Goal: Task Accomplishment & Management: Use online tool/utility

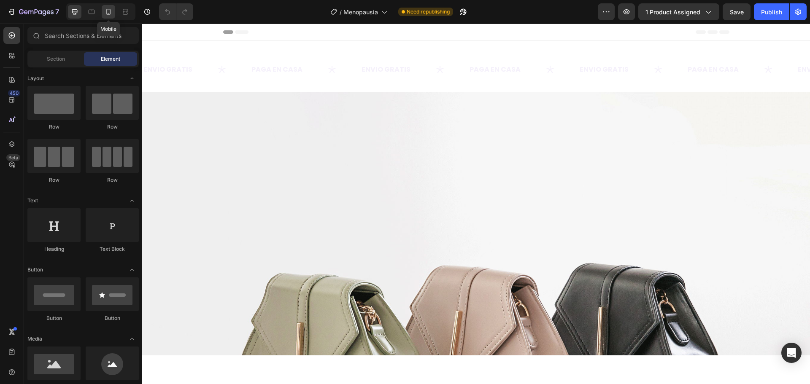
click at [107, 14] on icon at bounding box center [108, 12] width 5 height 6
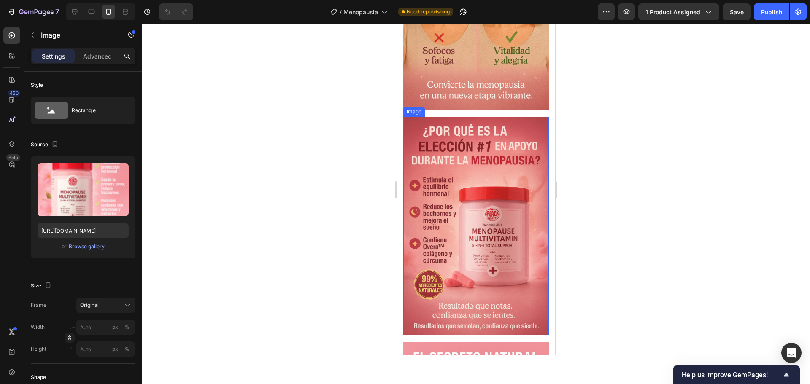
scroll to position [422, 0]
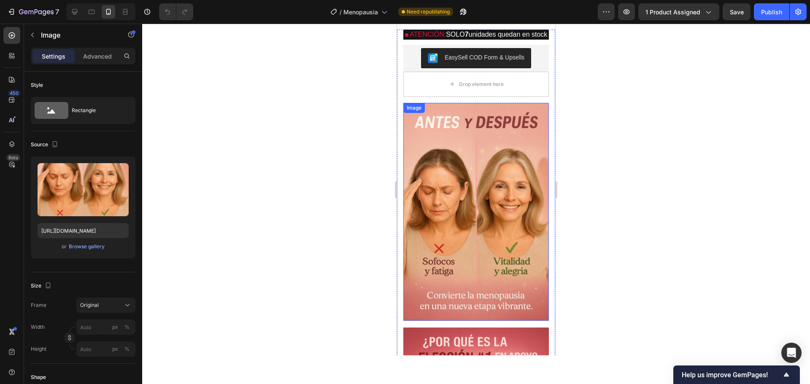
click at [452, 180] on img at bounding box center [475, 212] width 145 height 218
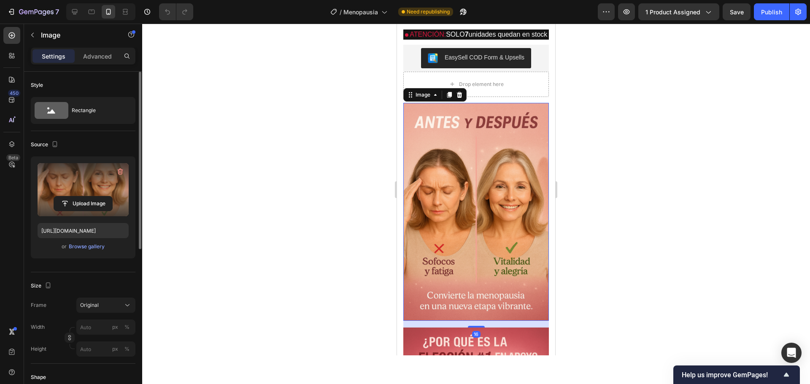
click at [76, 184] on label at bounding box center [83, 189] width 91 height 53
click at [76, 196] on input "file" at bounding box center [83, 203] width 58 height 14
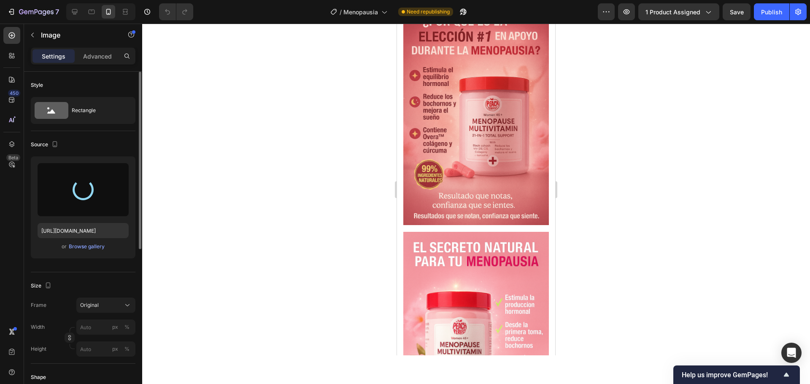
click at [314, 170] on div at bounding box center [475, 204] width 667 height 361
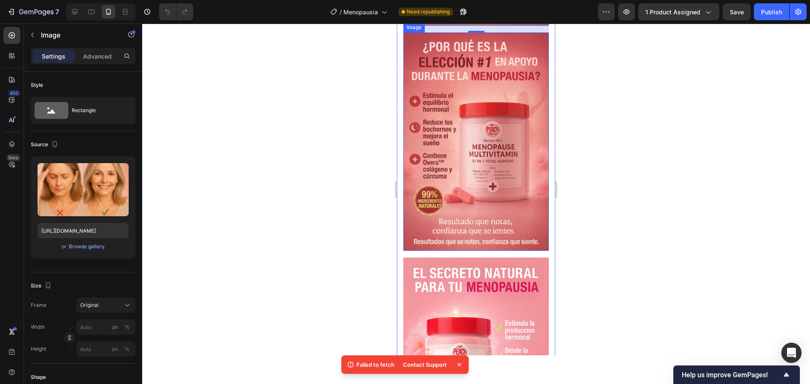
scroll to position [675, 0]
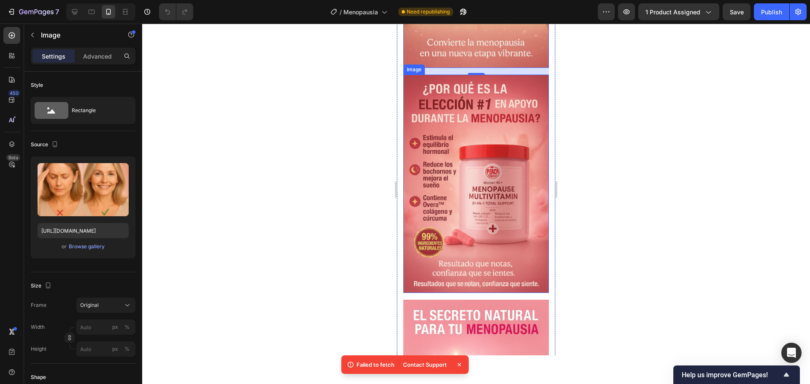
click at [476, 211] on img at bounding box center [475, 184] width 145 height 218
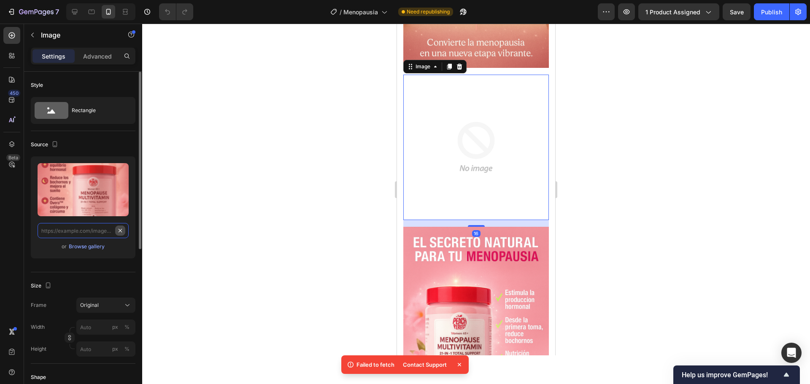
scroll to position [0, 0]
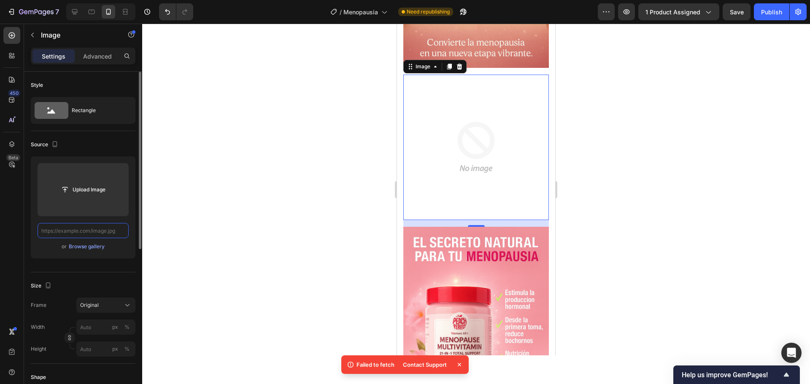
paste input "[URL][DOMAIN_NAME]"
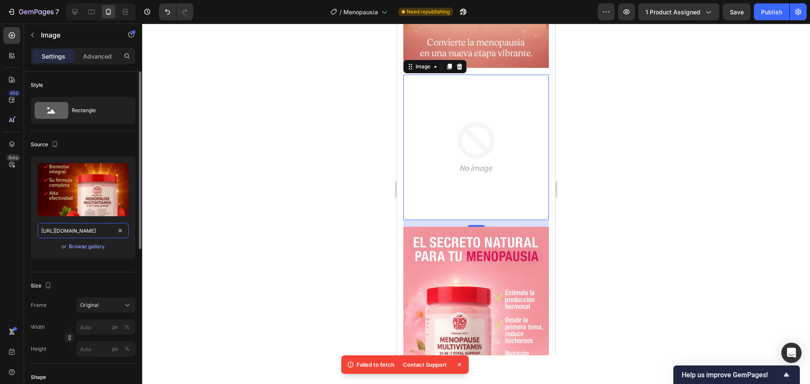
scroll to position [0, 220]
type input "[URL][DOMAIN_NAME]"
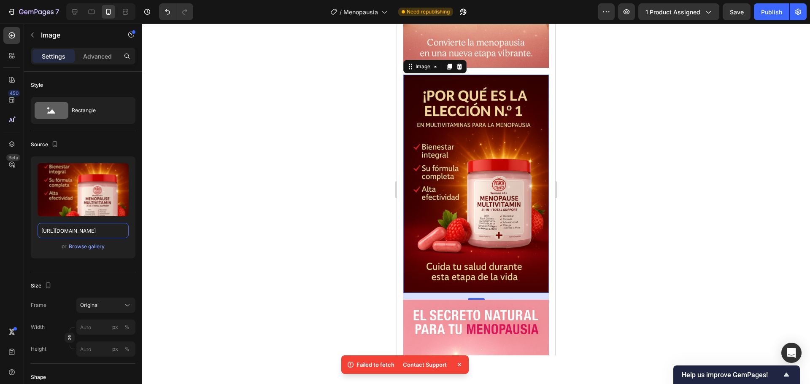
scroll to position [506, 0]
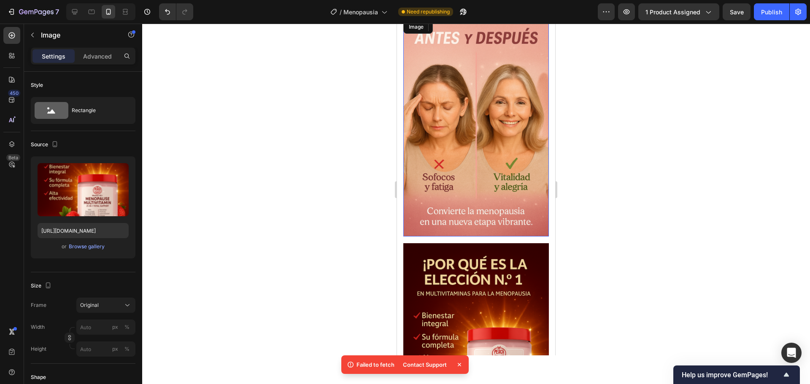
click at [478, 157] on img at bounding box center [475, 128] width 145 height 218
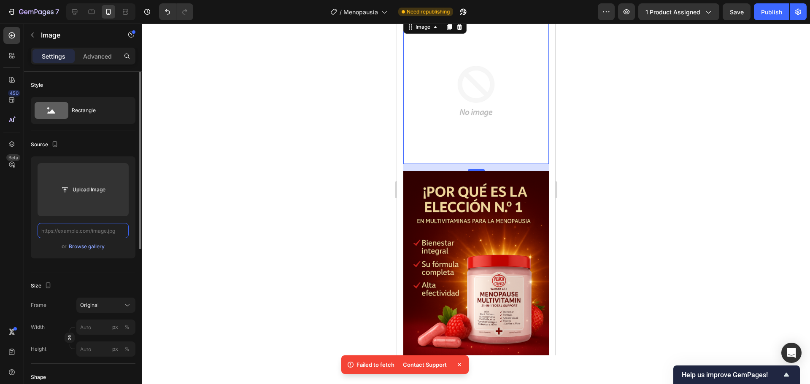
scroll to position [0, 0]
paste input "[URL][DOMAIN_NAME]"
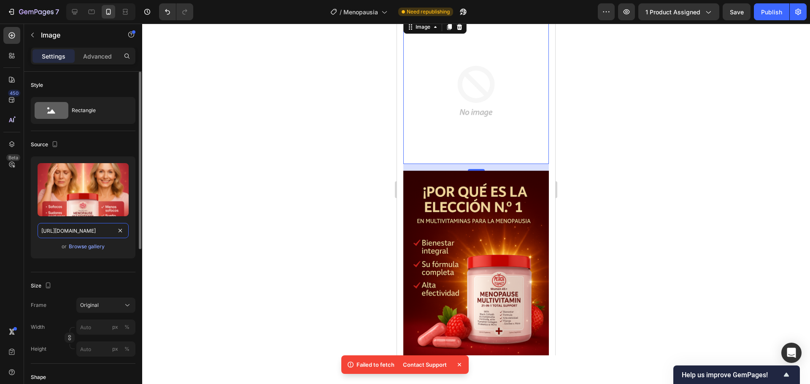
scroll to position [0, 220]
type input "[URL][DOMAIN_NAME]"
click at [191, 237] on div at bounding box center [475, 204] width 667 height 361
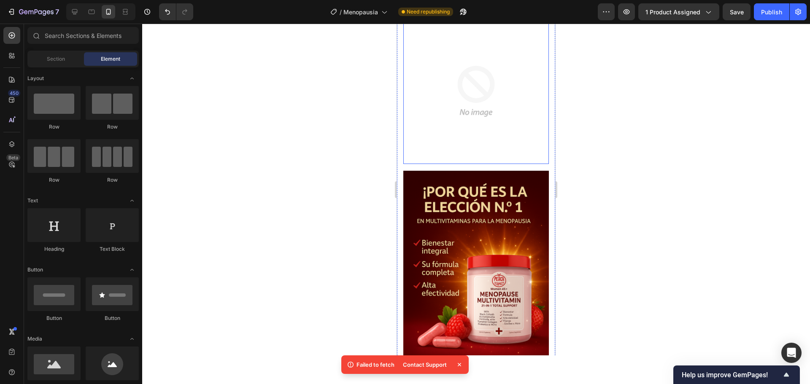
scroll to position [379, 0]
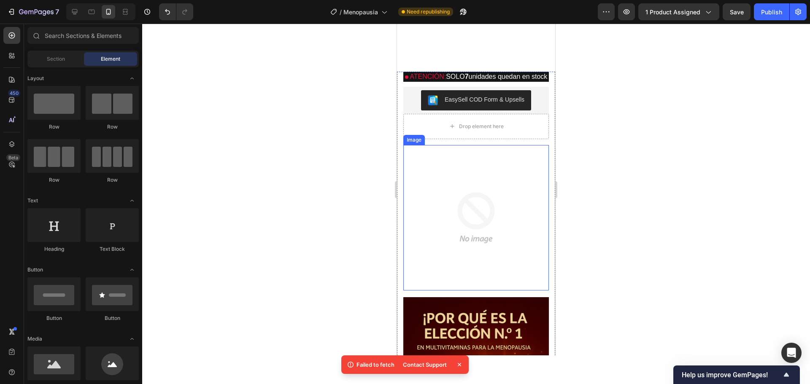
click at [469, 188] on img at bounding box center [475, 217] width 145 height 145
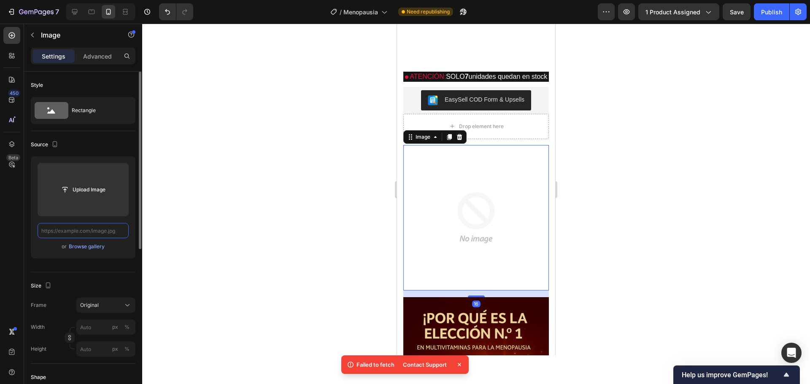
click at [87, 231] on input "text" at bounding box center [83, 230] width 91 height 15
paste input "[URL][DOMAIN_NAME]"
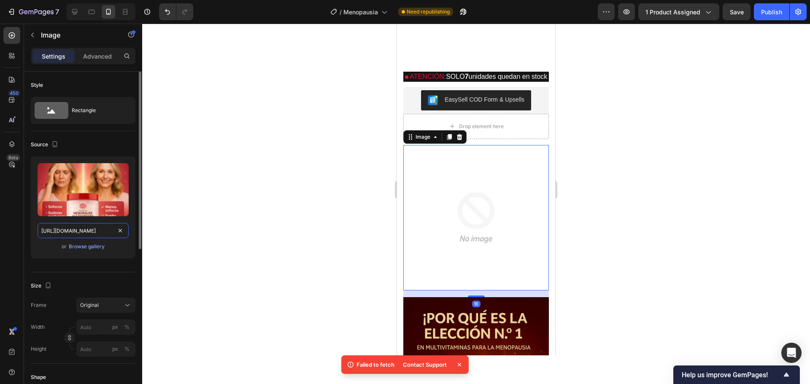
scroll to position [0, 220]
click at [92, 230] on input "[URL][DOMAIN_NAME]" at bounding box center [83, 230] width 91 height 15
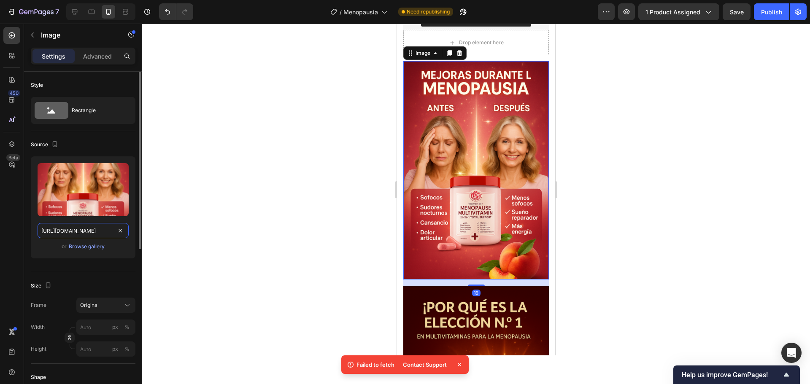
click at [93, 230] on input "[URL][DOMAIN_NAME]" at bounding box center [83, 230] width 91 height 15
type input "[URL][DOMAIN_NAME]"
click at [268, 158] on div at bounding box center [475, 204] width 667 height 361
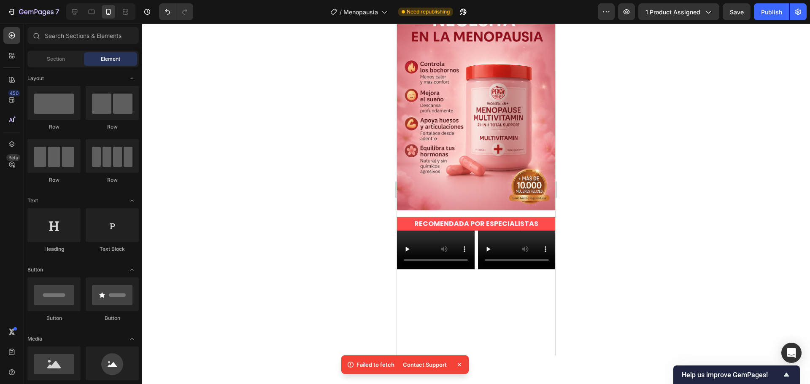
scroll to position [0, 0]
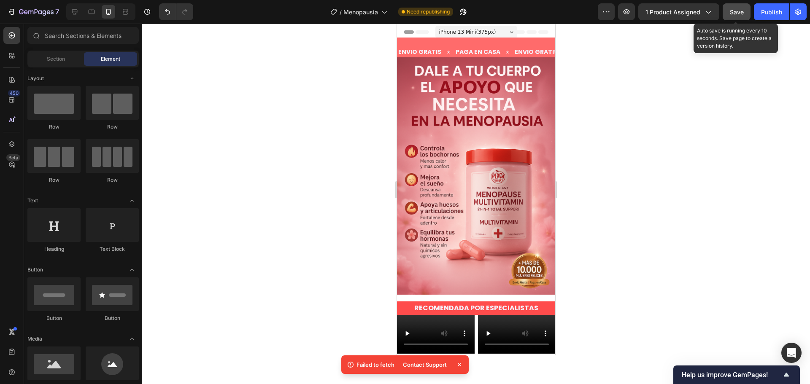
click at [729, 12] on button "Save" at bounding box center [736, 11] width 28 height 17
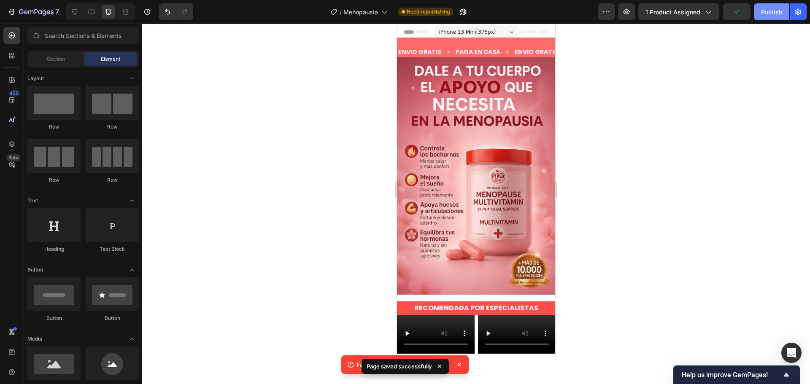
click at [778, 10] on div "Publish" at bounding box center [771, 12] width 21 height 9
click at [778, 10] on button "Publish" at bounding box center [771, 11] width 35 height 17
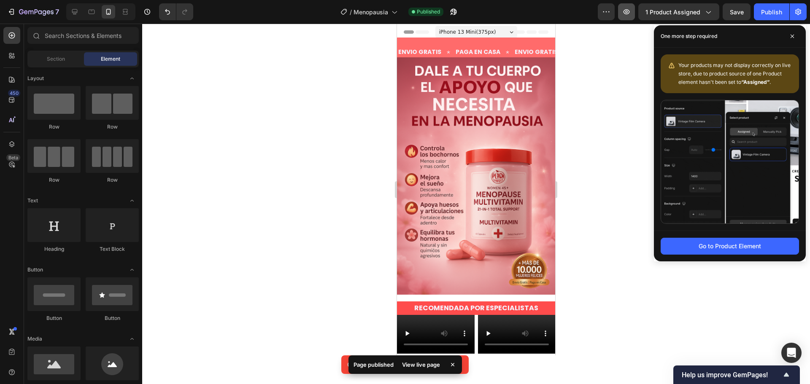
click at [633, 11] on button "button" at bounding box center [626, 11] width 17 height 17
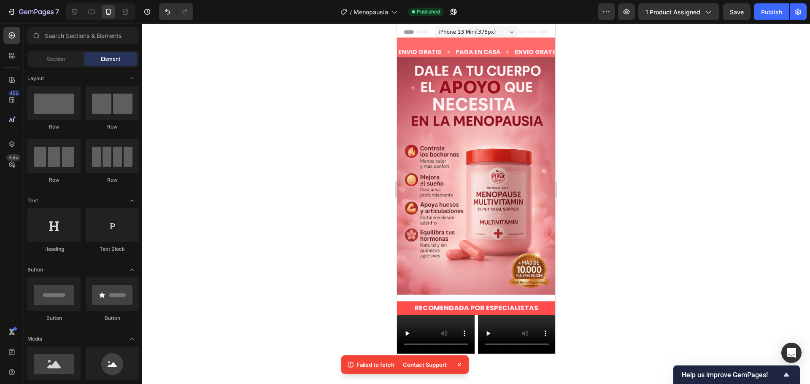
click at [379, 366] on p "Failed to fetch" at bounding box center [375, 365] width 38 height 8
click at [306, 232] on div at bounding box center [475, 204] width 667 height 361
click at [629, 12] on icon "button" at bounding box center [626, 12] width 8 height 8
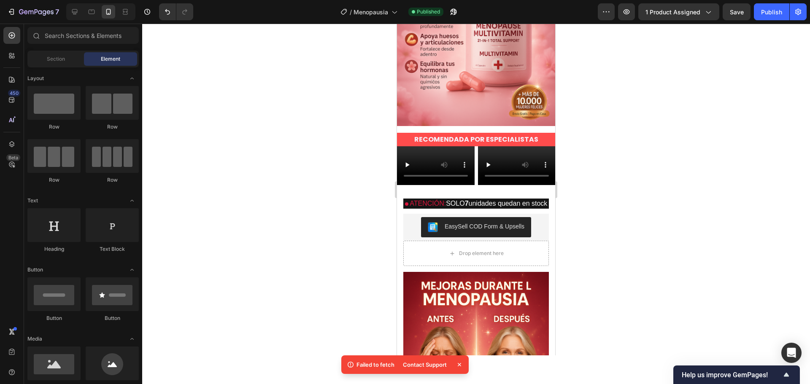
scroll to position [459, 0]
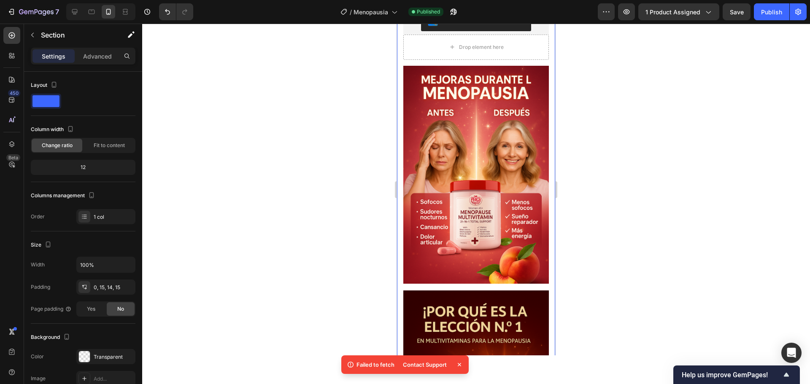
click at [82, 357] on div at bounding box center [84, 356] width 11 height 11
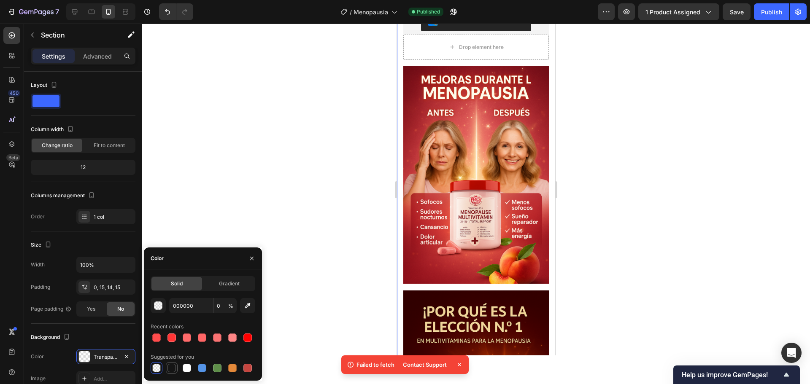
click at [175, 368] on div at bounding box center [171, 368] width 8 height 8
type input "151515"
type input "100"
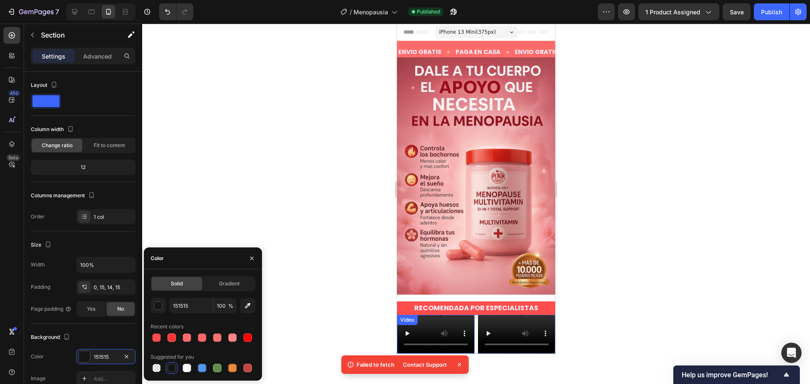
scroll to position [42, 0]
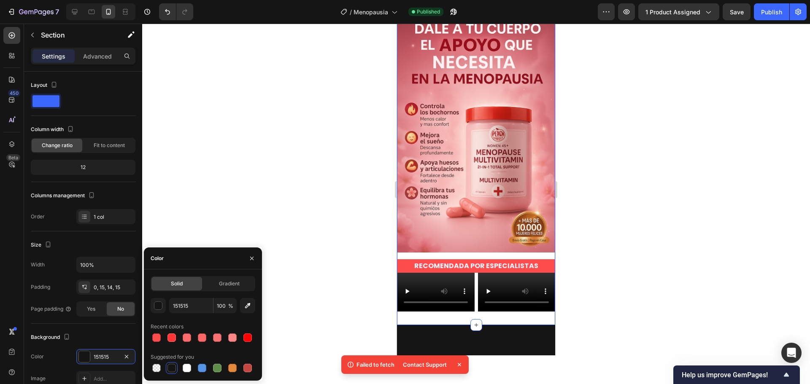
click at [490, 247] on div "ENVIO GRATIS Text PAGA EN CASA Text ENVIO GRATIS Text PAGA EN CASA Text ENVIO G…" at bounding box center [476, 161] width 158 height 299
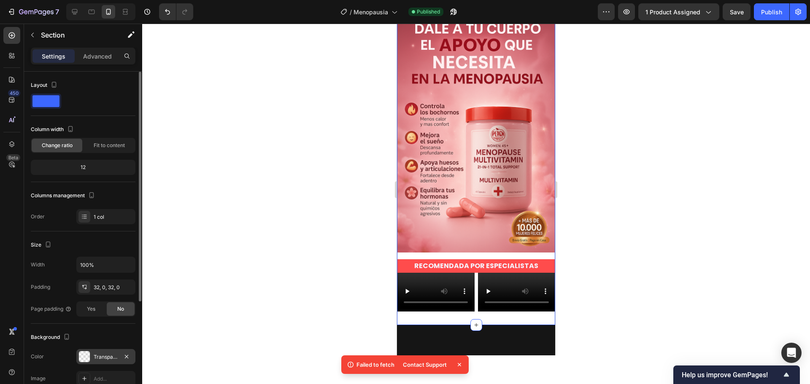
click at [95, 356] on div "Transparent" at bounding box center [106, 357] width 24 height 8
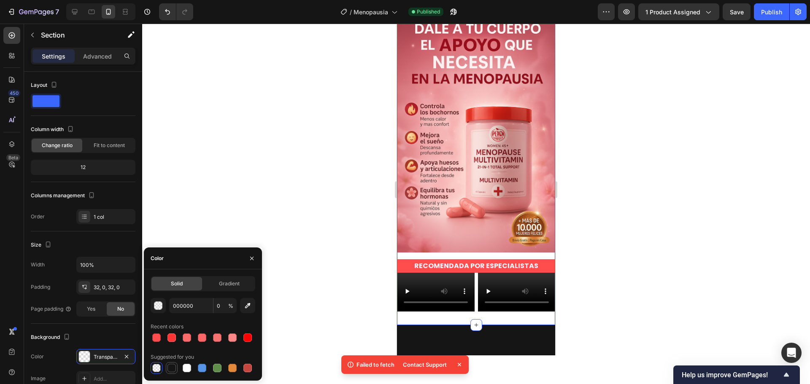
click at [173, 368] on div at bounding box center [171, 368] width 8 height 8
type input "151515"
type input "100"
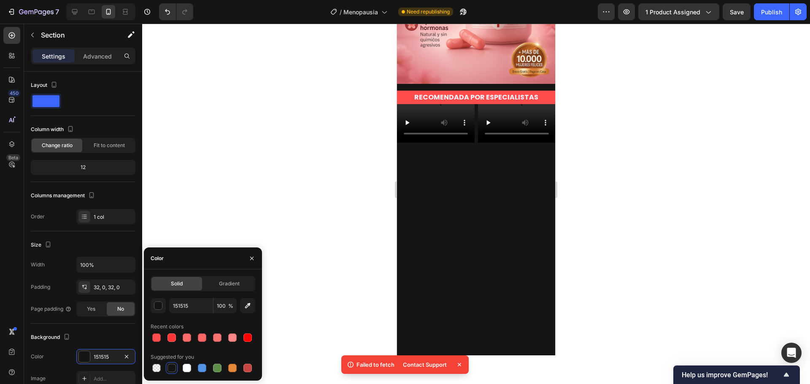
scroll to position [0, 0]
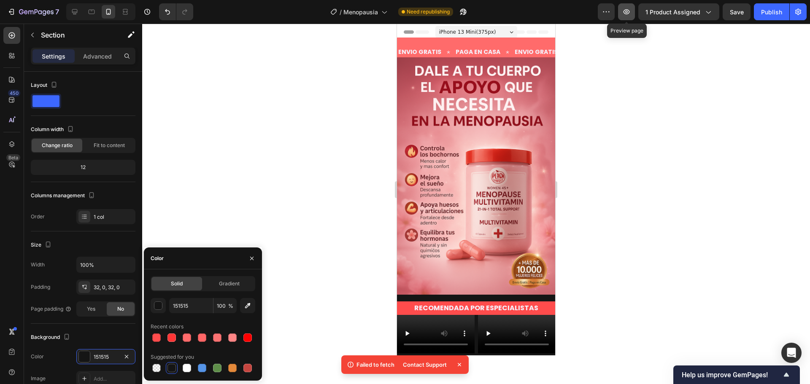
click at [630, 11] on icon "button" at bounding box center [626, 12] width 8 height 8
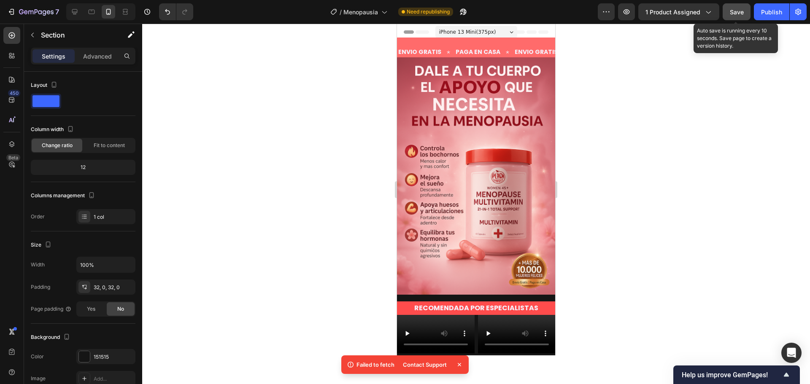
click at [734, 16] on div "Save" at bounding box center [736, 12] width 14 height 9
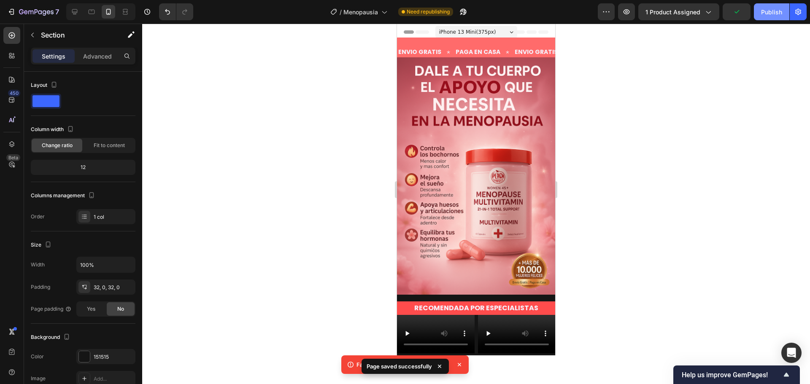
click at [764, 11] on div "Publish" at bounding box center [771, 12] width 21 height 9
